Goal: Communication & Community: Answer question/provide support

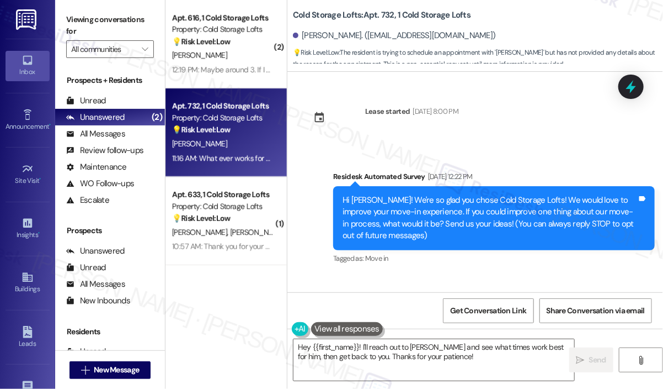
scroll to position [12432, 0]
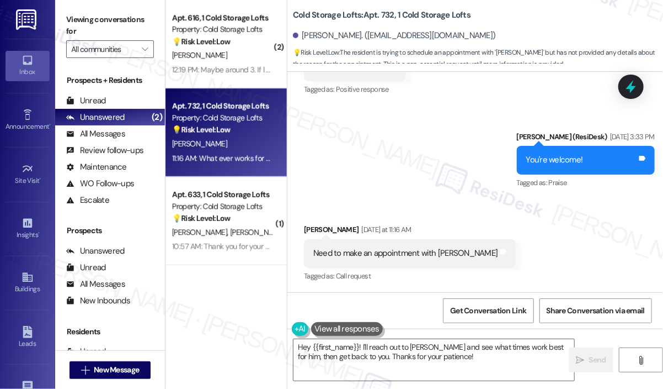
click at [417, 106] on div "Sent via SMS [PERSON_NAME] (ResiDesk) [DATE] 3:33 PM You're welcome! Tags and n…" at bounding box center [476, 152] width 376 height 93
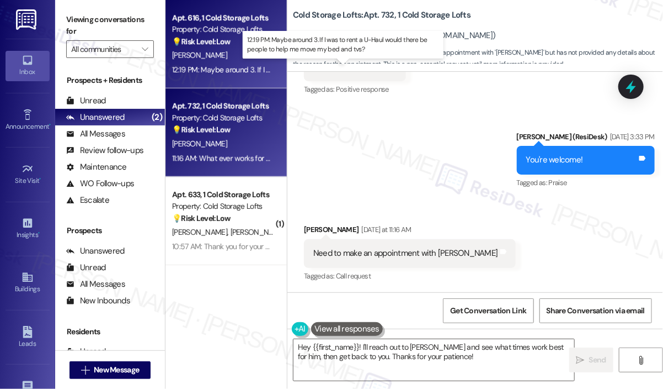
click at [256, 68] on div "12:19 PM: Maybe around 3. If I was to rent a U-Haul would there be people to he…" at bounding box center [346, 70] width 348 height 10
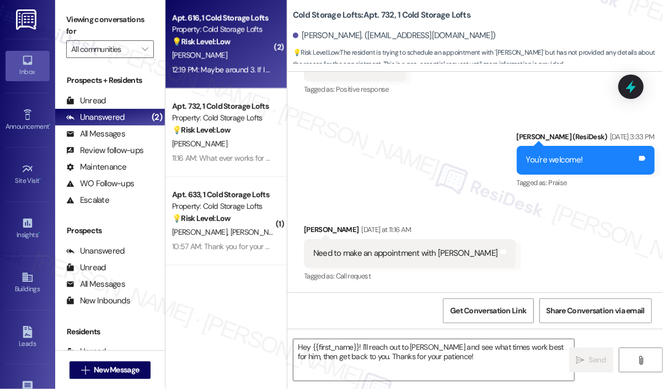
type textarea "Fetching suggested responses. Please feel free to read through the conversation…"
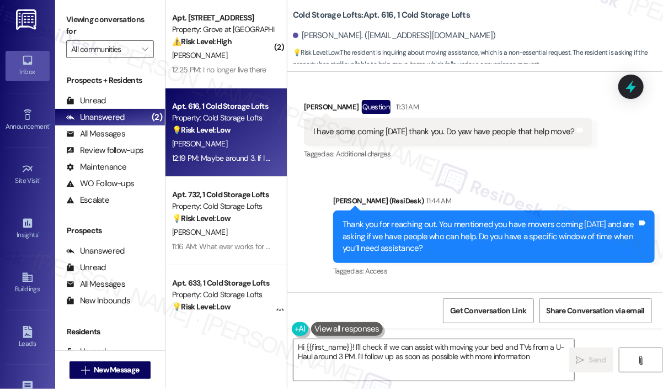
type textarea "Hi {{first_name}}! I'll check if we can assist with moving your bed and TVs fro…"
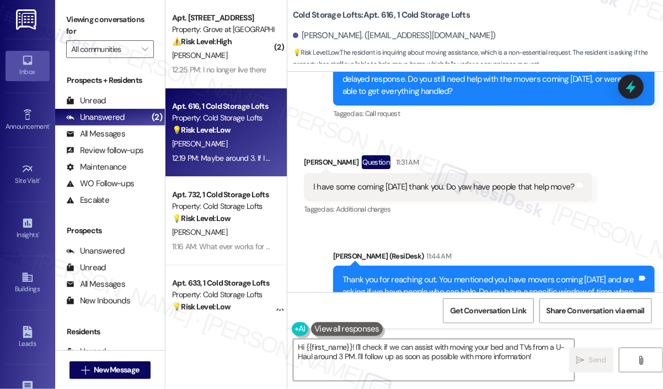
click at [466, 181] on div "I have some coming [DATE] thank you. Do yaw have people that help move?" at bounding box center [445, 187] width 262 height 12
copy div "I have some coming [DATE] thank you. Do yaw have people that help move? Tags an…"
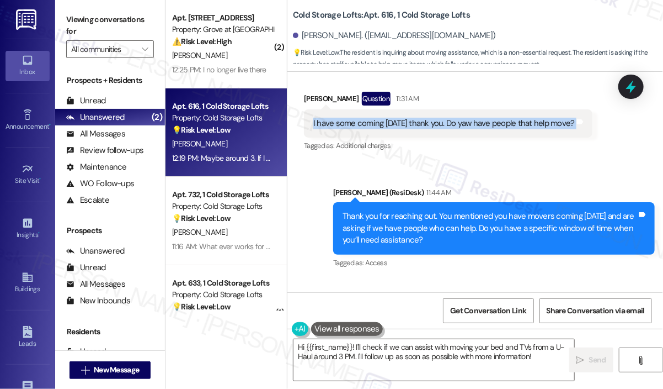
scroll to position [14767, 0]
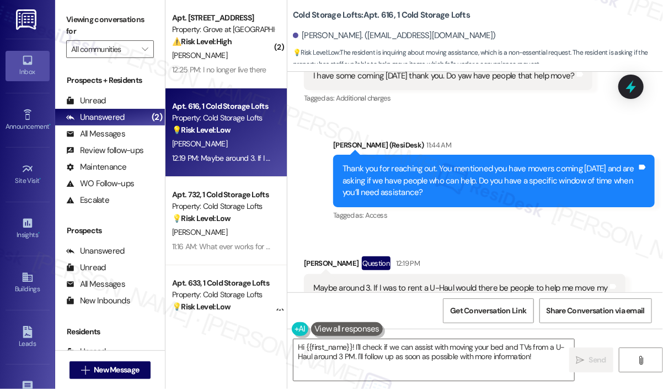
click at [422, 282] on div "Maybe around 3. If I was to rent a U-Haul would there be people to help me move…" at bounding box center [461, 294] width 295 height 24
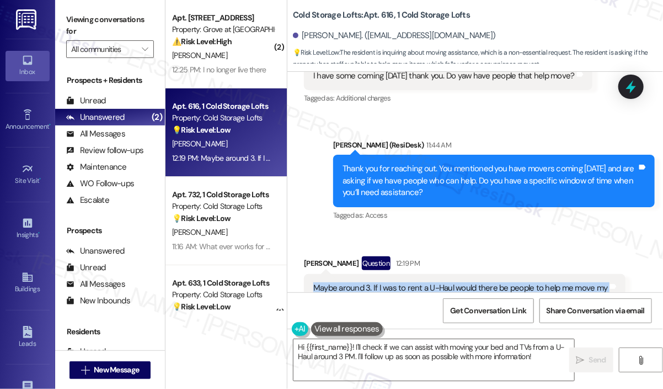
click at [422, 282] on div "Maybe around 3. If I was to rent a U-Haul would there be people to help me move…" at bounding box center [461, 294] width 295 height 24
copy div "Maybe around 3. If I was to rent a U-Haul would there be people to help me move…"
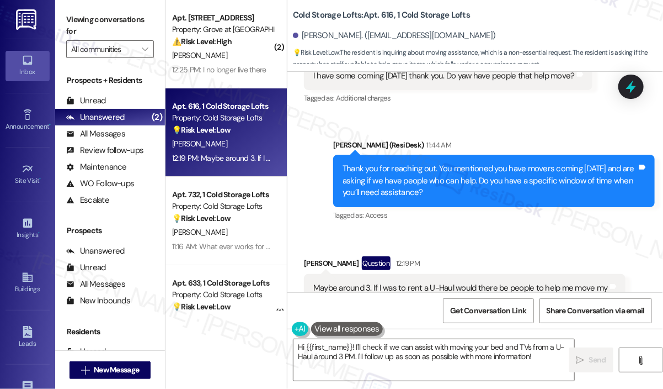
click at [578, 231] on div "Received via SMS [PERSON_NAME] Question 12:19 PM Maybe around 3. If I was to re…" at bounding box center [476, 284] width 376 height 107
click at [631, 83] on icon at bounding box center [631, 86] width 13 height 17
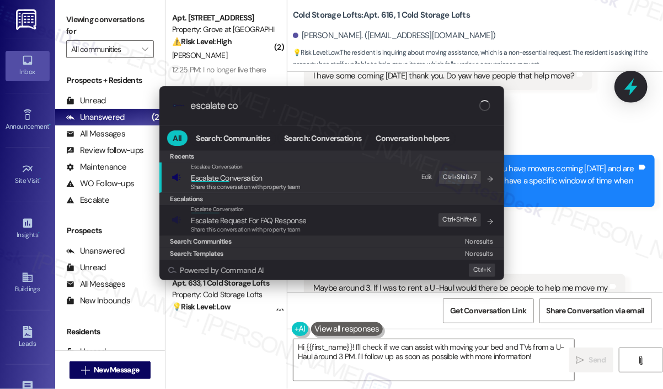
type input "escalate con"
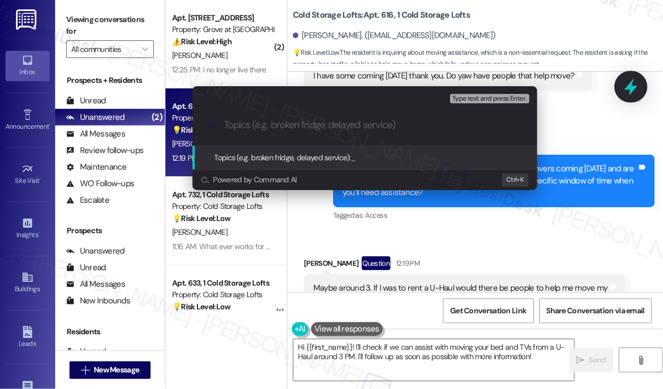
paste input "Request for Moving Assistance Around 3 PM"
type input "Request for Moving Assistance Around 3 PM"
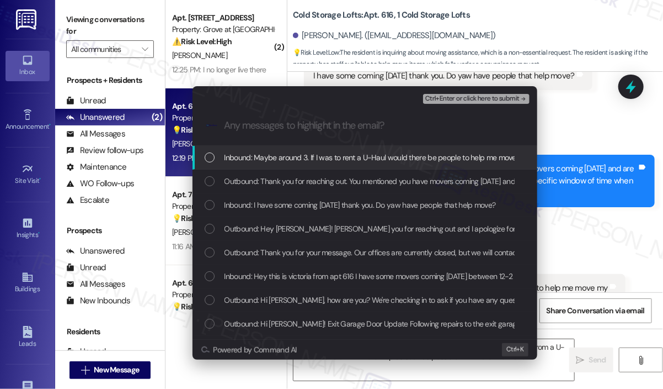
click at [406, 155] on span "Inbound: Maybe around 3. If I was to rent a U-Haul would there be people to hel…" at bounding box center [399, 157] width 348 height 12
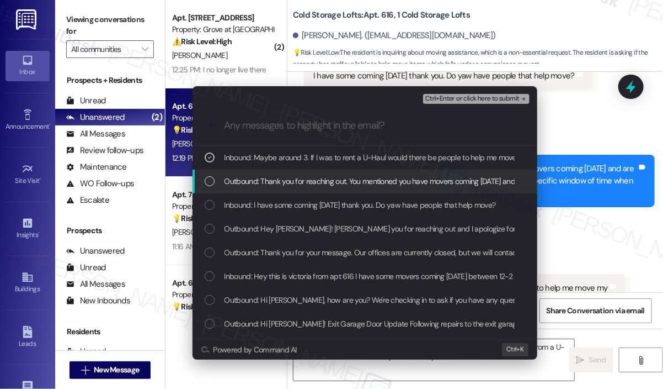
click at [412, 172] on div "Outbound: Thank you for reaching out. You mentioned you have movers coming [DAT…" at bounding box center [365, 181] width 345 height 24
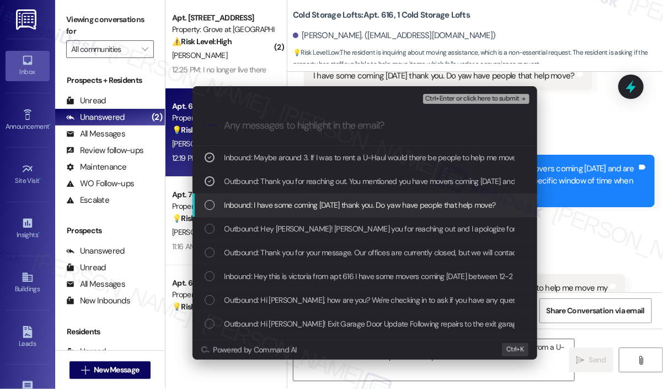
click at [413, 194] on div "Inbound: I have some coming [DATE] thank you. Do yaw have people that help move?" at bounding box center [365, 205] width 345 height 24
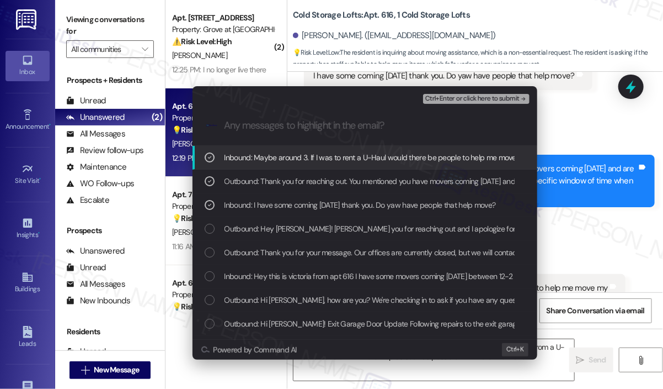
click at [458, 98] on span "Ctrl+Enter or click here to submit" at bounding box center [473, 99] width 94 height 8
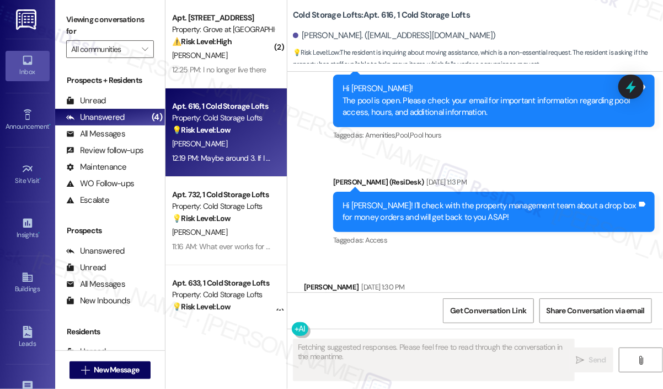
scroll to position [14767, 0]
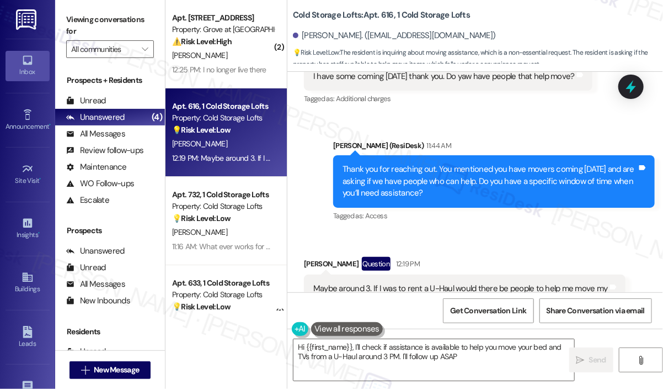
type textarea "Hi {{first_name}}, I'll check if assistance is available to help you move your …"
click at [488, 355] on textarea "Hi {{first_name}}, I'll check if assistance is available to help you move your …" at bounding box center [434, 359] width 281 height 41
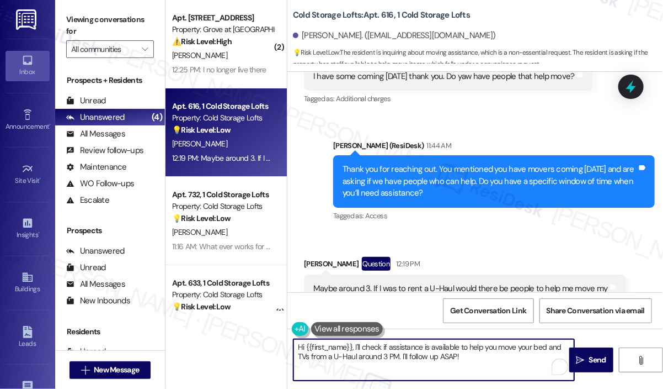
click at [488, 355] on textarea "Hi {{first_name}}, I'll check if assistance is available to help you move your …" at bounding box center [434, 359] width 281 height 41
click at [590, 355] on span "Send" at bounding box center [597, 360] width 17 height 12
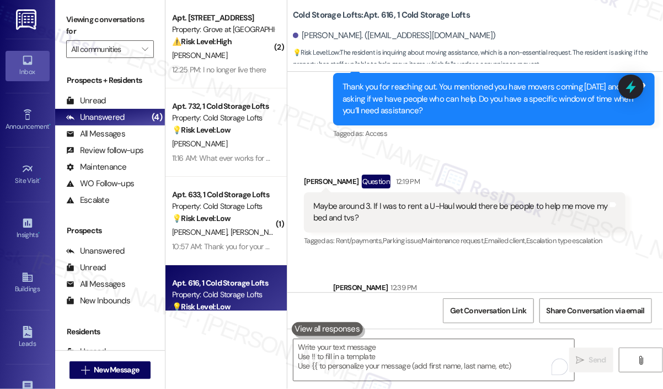
scroll to position [14856, 0]
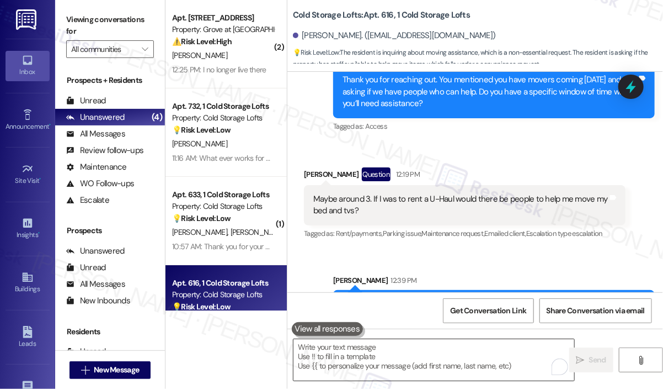
click at [354, 354] on textarea "To enrich screen reader interactions, please activate Accessibility in Grammarl…" at bounding box center [434, 359] width 281 height 41
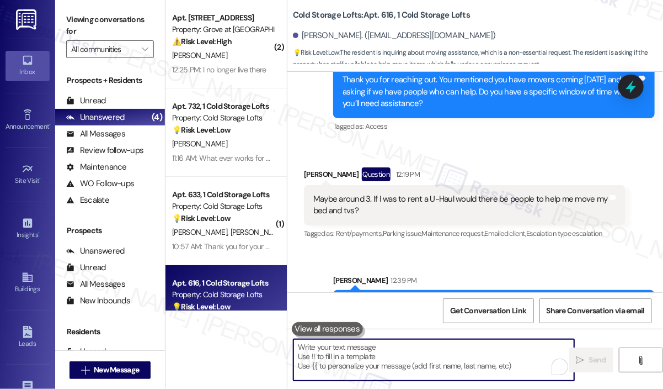
paste textarea "Thank you for reaching out. I wanted to let you know that I haven’t submitted a…"
type textarea "Thank you for reaching out. I wanted to let you know that I haven’t submitted a…"
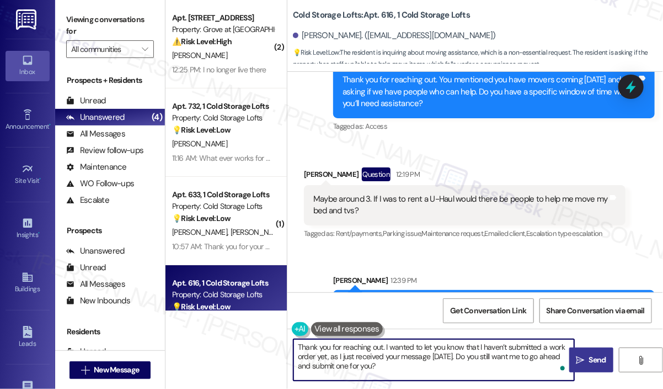
drag, startPoint x: 413, startPoint y: 361, endPoint x: 277, endPoint y: 344, distance: 136.8
click at [276, 344] on div "( 2 ) Apt. 1437, [GEOGRAPHIC_DATA] at [GEOGRAPHIC_DATA] Property: Grove at [GEO…" at bounding box center [415, 194] width 498 height 389
click at [403, 366] on textarea "Thank you for reaching out. I wanted to let you know that I haven’t submitted a…" at bounding box center [434, 359] width 281 height 41
drag, startPoint x: 403, startPoint y: 366, endPoint x: 238, endPoint y: 328, distance: 168.7
click at [238, 331] on div "( 2 ) Apt. 1437, [GEOGRAPHIC_DATA] at [GEOGRAPHIC_DATA] Property: Grove at [GEO…" at bounding box center [415, 194] width 498 height 389
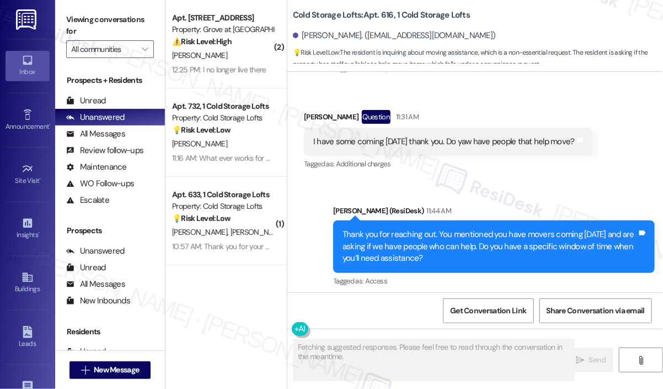
scroll to position [14767, 0]
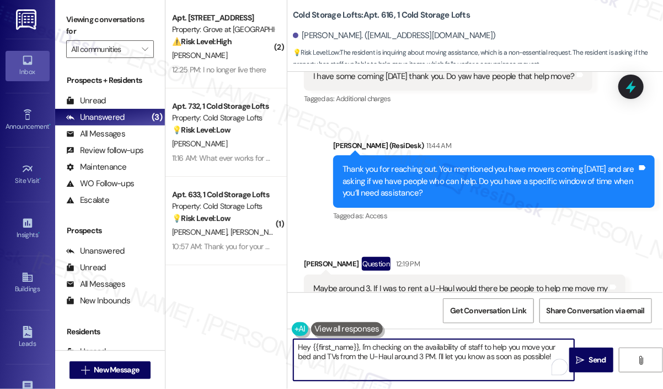
drag, startPoint x: 544, startPoint y: 358, endPoint x: 359, endPoint y: 347, distance: 184.7
click at [359, 348] on textarea "Hey {{first_name}}, I'm checking on the availability of staff to help you move …" at bounding box center [434, 359] width 281 height 41
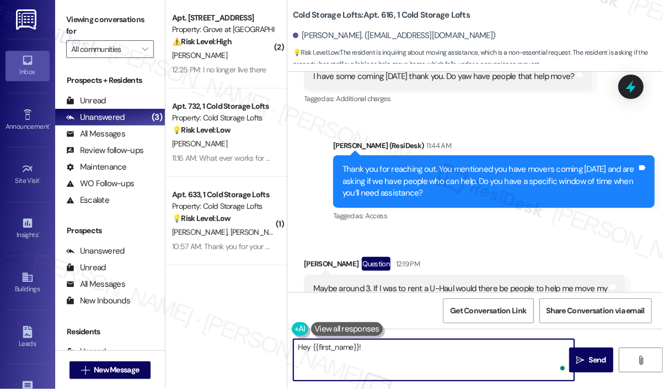
paste textarea "The site team wanted to let you know that we do not have staff available to ass…"
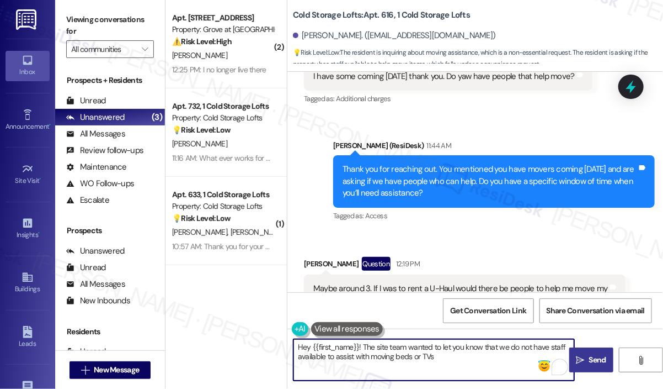
type textarea "Hey {{first_name}}! The site team wanted to let you know that we do not have st…"
click at [599, 357] on span "Send" at bounding box center [597, 360] width 17 height 12
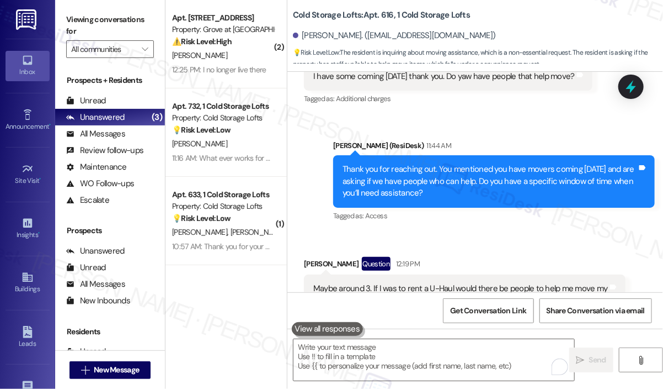
click at [472, 38] on div "[PERSON_NAME]. ([EMAIL_ADDRESS][DOMAIN_NAME])" at bounding box center [478, 36] width 370 height 22
